Goal: Task Accomplishment & Management: Manage account settings

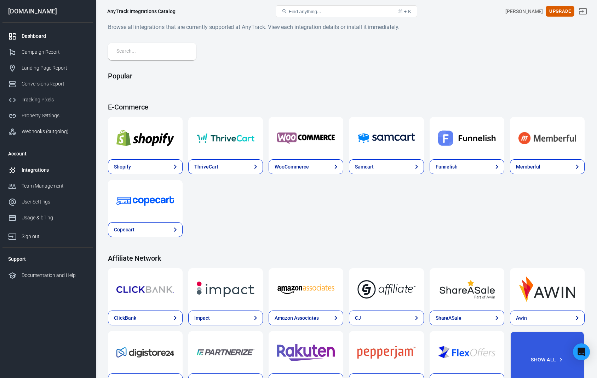
click at [60, 40] on link "Dashboard" at bounding box center [47, 36] width 91 height 16
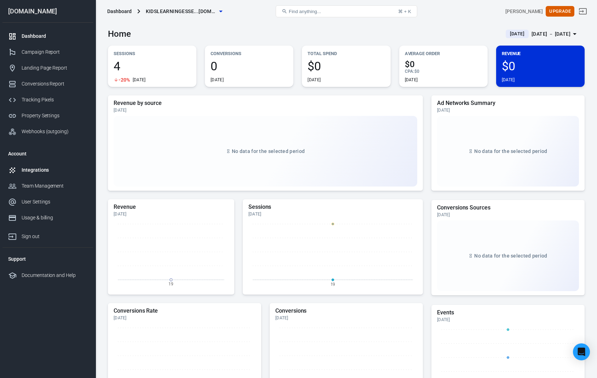
click at [53, 175] on link "Integrations" at bounding box center [47, 170] width 91 height 16
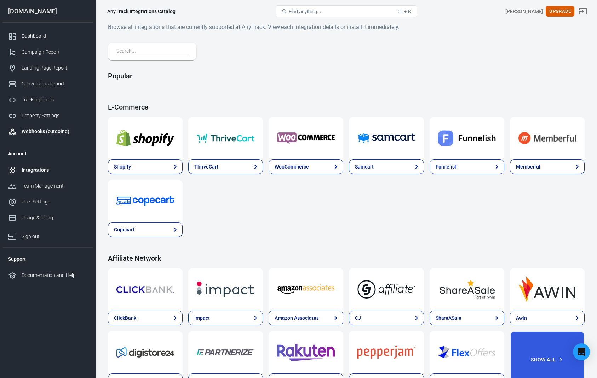
click at [58, 131] on div "Webhooks (outgoing)" at bounding box center [55, 131] width 66 height 7
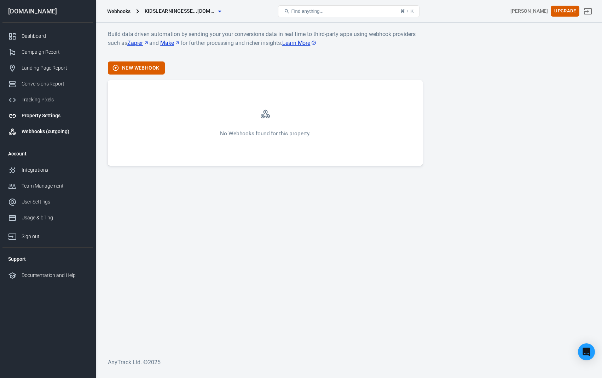
click at [54, 114] on div "Property Settings" at bounding box center [55, 115] width 66 height 7
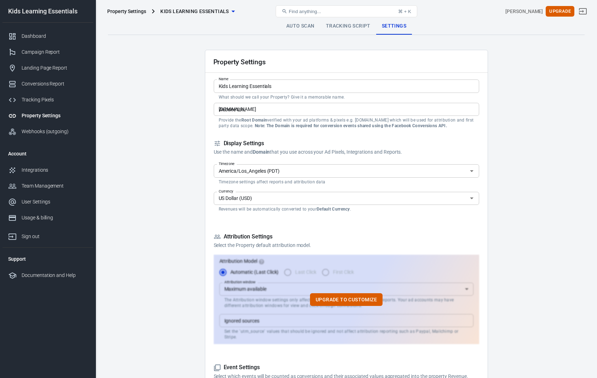
click at [283, 104] on input "[DOMAIN_NAME]" at bounding box center [346, 109] width 265 height 13
click at [29, 36] on div "Dashboard" at bounding box center [55, 36] width 66 height 7
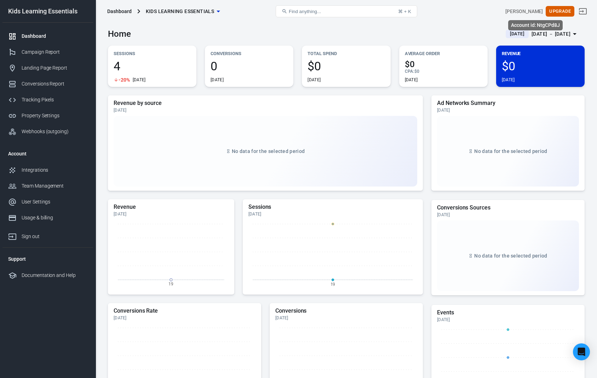
click at [533, 11] on div "[PERSON_NAME]" at bounding box center [523, 11] width 37 height 7
click at [586, 11] on icon "Sign out" at bounding box center [583, 11] width 8 height 6
